Goal: Task Accomplishment & Management: Complete application form

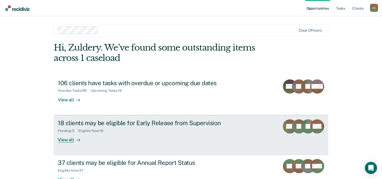
click at [162, 130] on div "Pending : 3 Eligible Now : 18" at bounding box center [146, 129] width 177 height 6
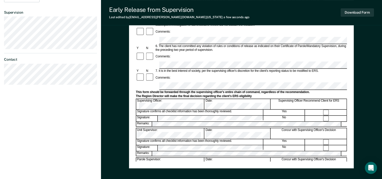
scroll to position [172, 0]
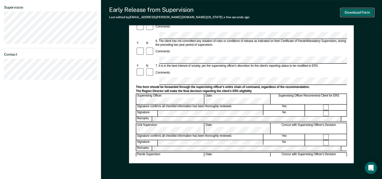
click at [351, 13] on button "Download Form" at bounding box center [356, 12] width 33 height 8
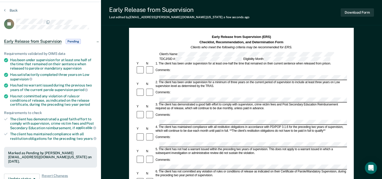
scroll to position [0, 0]
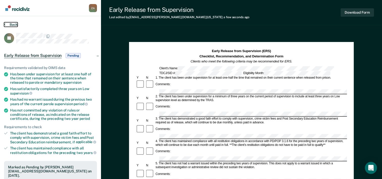
click at [13, 23] on button "Back" at bounding box center [11, 24] width 14 height 5
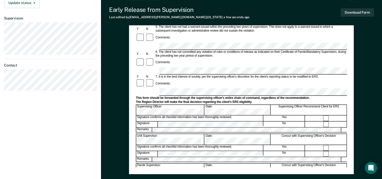
scroll to position [160, 0]
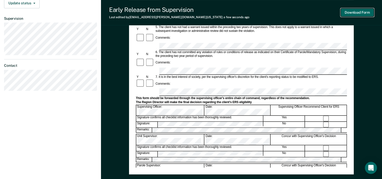
click at [353, 13] on button "Download Form" at bounding box center [356, 12] width 33 height 8
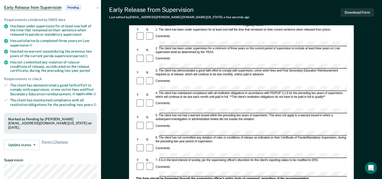
scroll to position [0, 0]
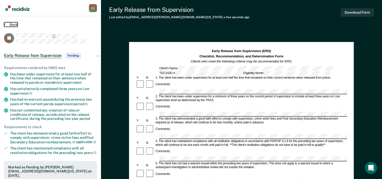
click at [6, 22] on button "Back" at bounding box center [11, 24] width 14 height 5
